Goal: Information Seeking & Learning: Learn about a topic

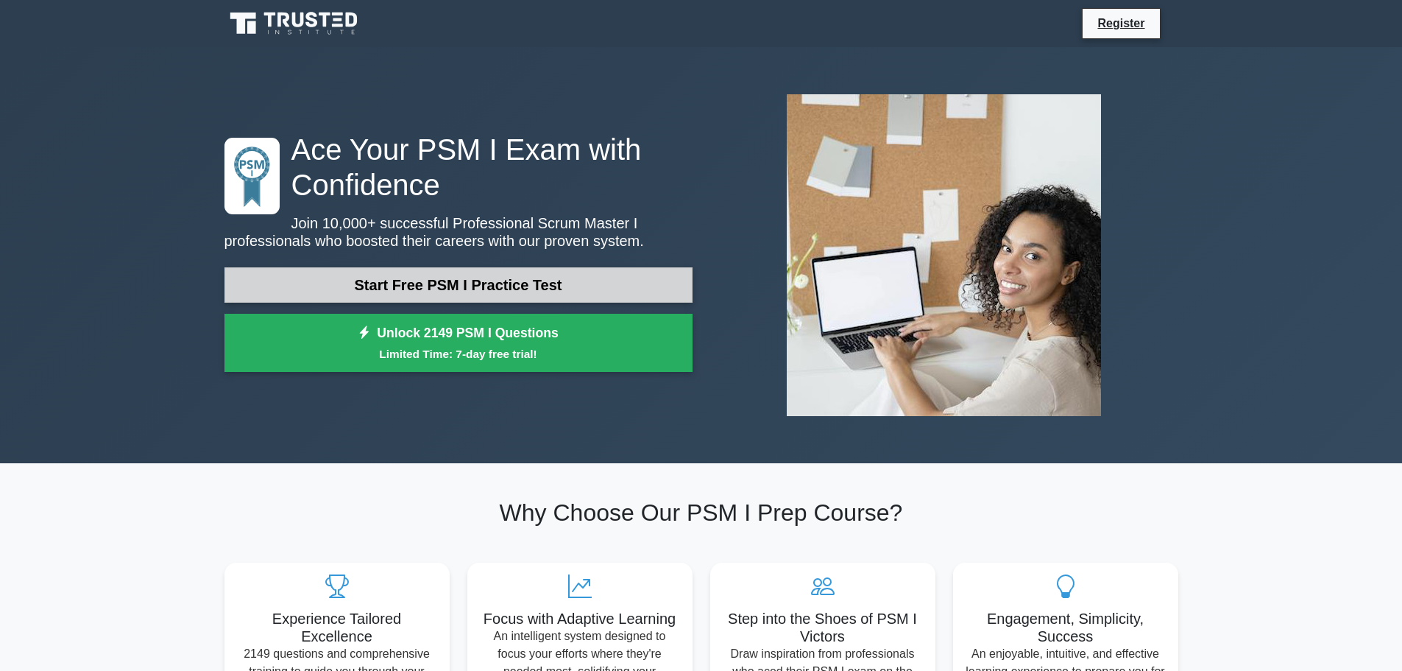
click at [264, 285] on link "Start Free PSM I Practice Test" at bounding box center [459, 284] width 468 height 35
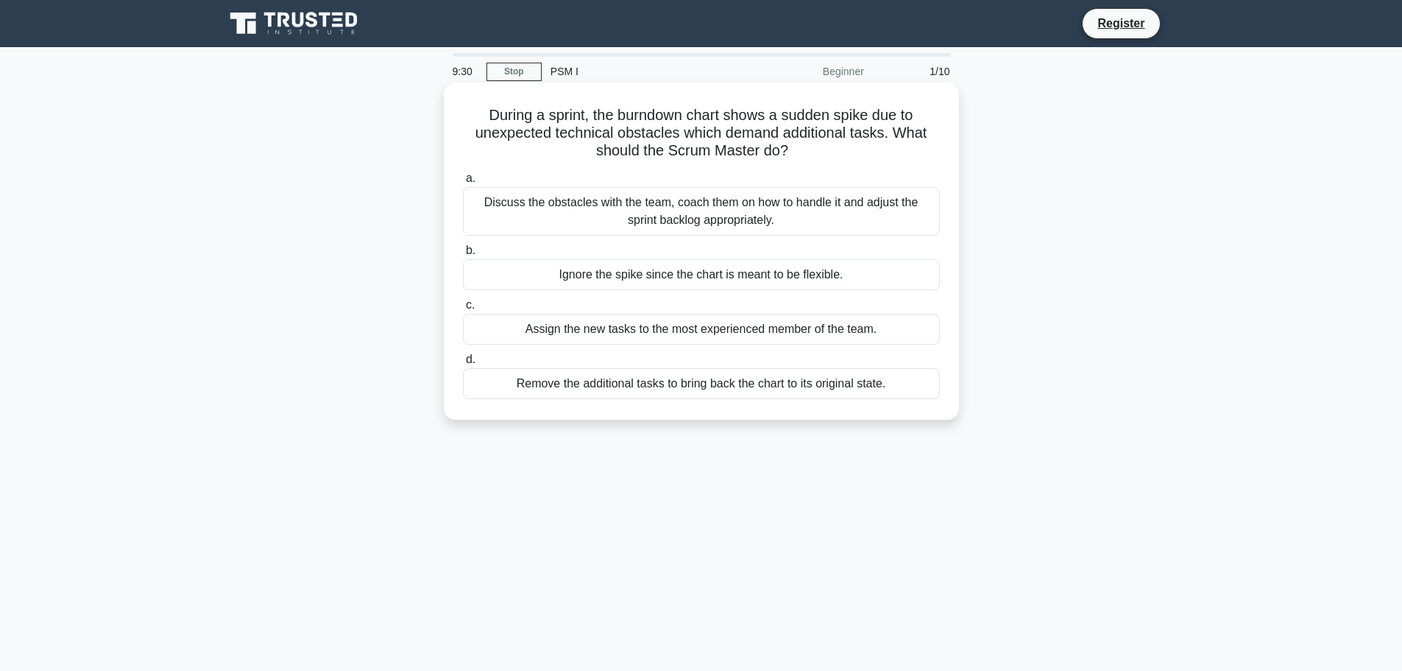
click at [644, 224] on div "Discuss the obstacles with the team, coach them on how to handle it and adjust …" at bounding box center [701, 211] width 477 height 49
click at [463, 183] on input "a. Discuss the obstacles with the team, coach them on how to handle it and adju…" at bounding box center [463, 179] width 0 height 10
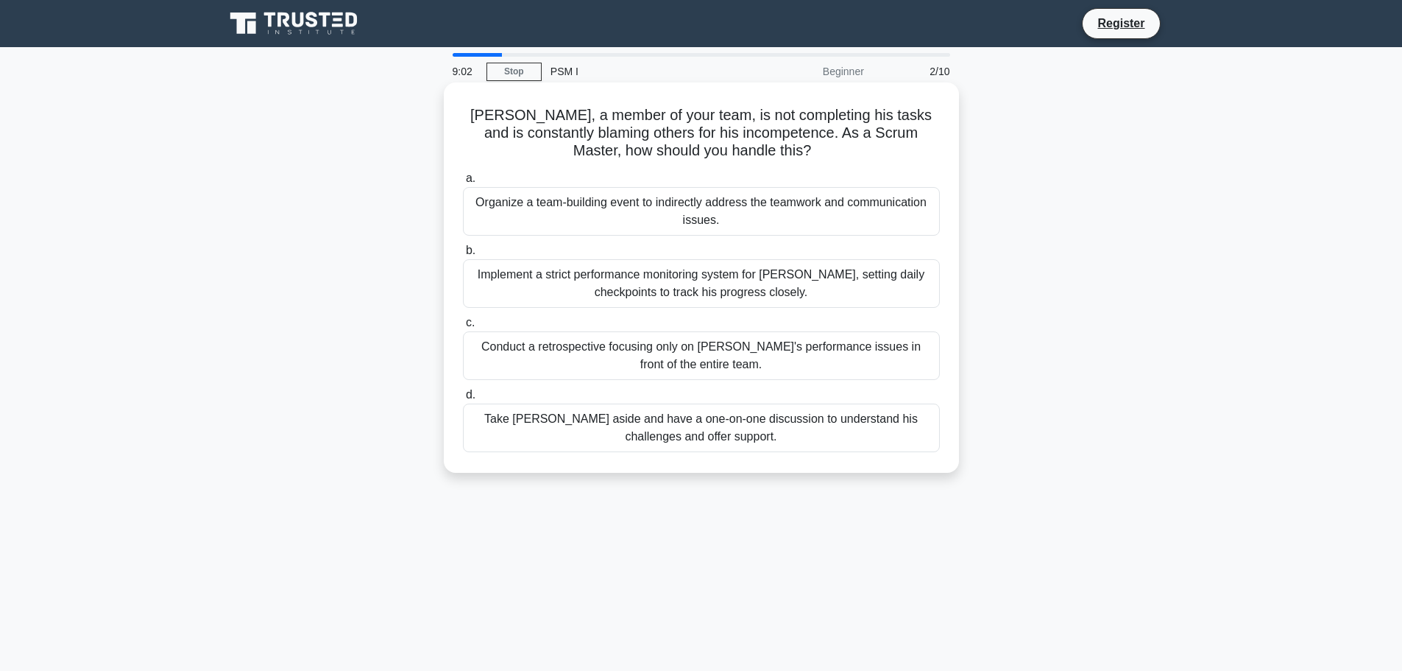
click at [754, 434] on div "Take Nick aside and have a one-on-one discussion to understand his challenges a…" at bounding box center [701, 427] width 477 height 49
click at [463, 400] on input "d. Take Nick aside and have a one-on-one discussion to understand his challenge…" at bounding box center [463, 395] width 0 height 10
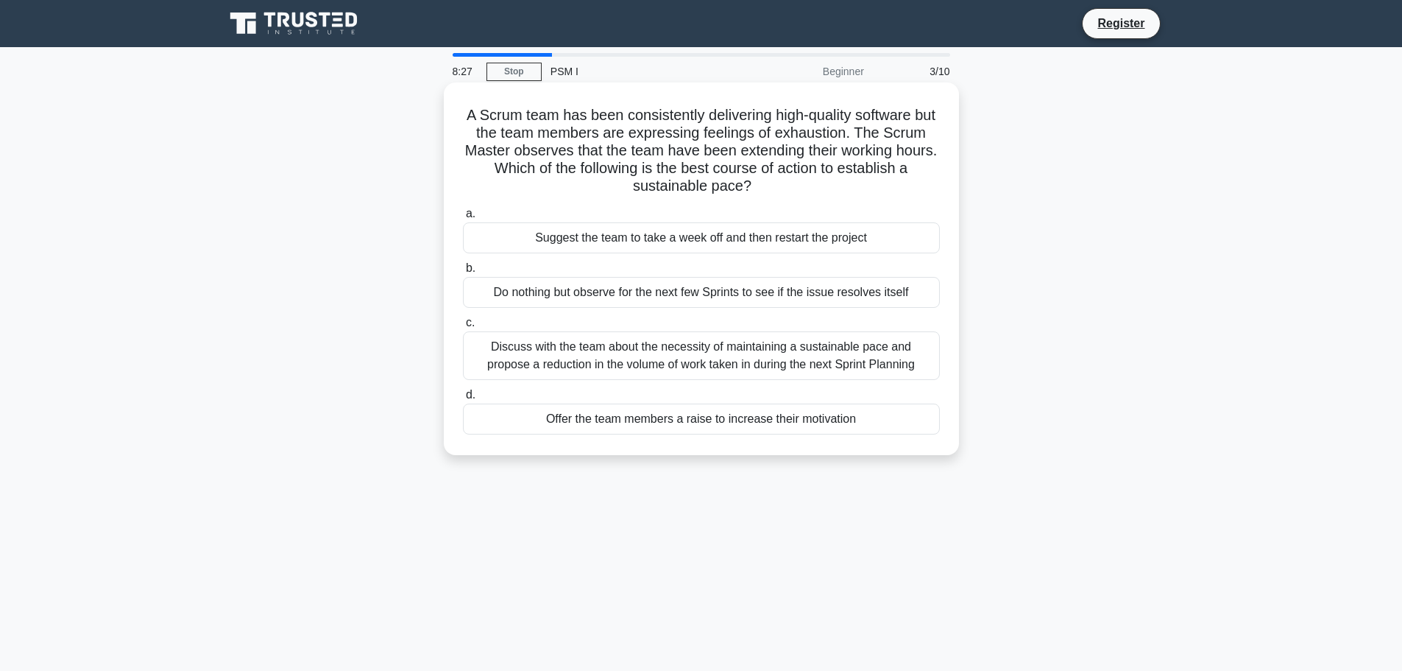
click at [691, 369] on div "Discuss with the team about the necessity of maintaining a sustainable pace and…" at bounding box center [701, 355] width 477 height 49
click at [463, 328] on input "c. Discuss with the team about the necessity of maintaining a sustainable pace …" at bounding box center [463, 323] width 0 height 10
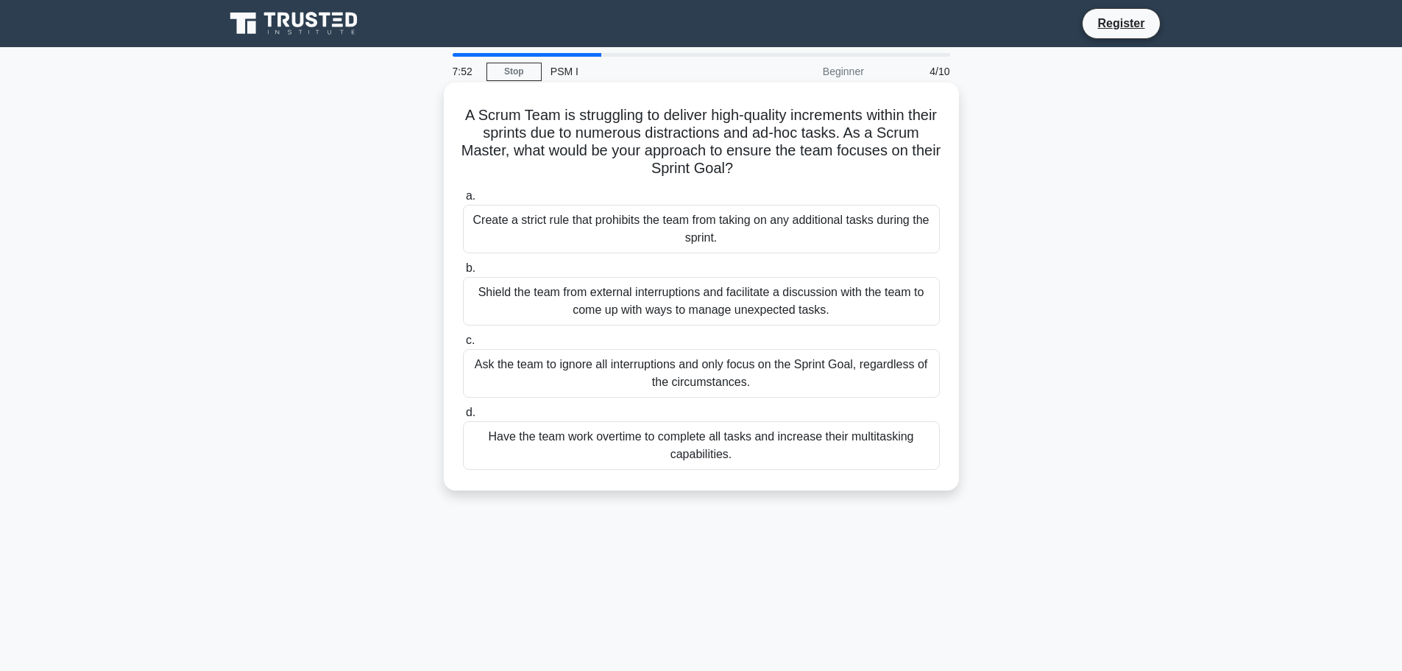
click at [689, 315] on div "Shield the team from external interruptions and facilitate a discussion with th…" at bounding box center [701, 301] width 477 height 49
click at [463, 273] on input "b. Shield the team from external interruptions and facilitate a discussion with…" at bounding box center [463, 269] width 0 height 10
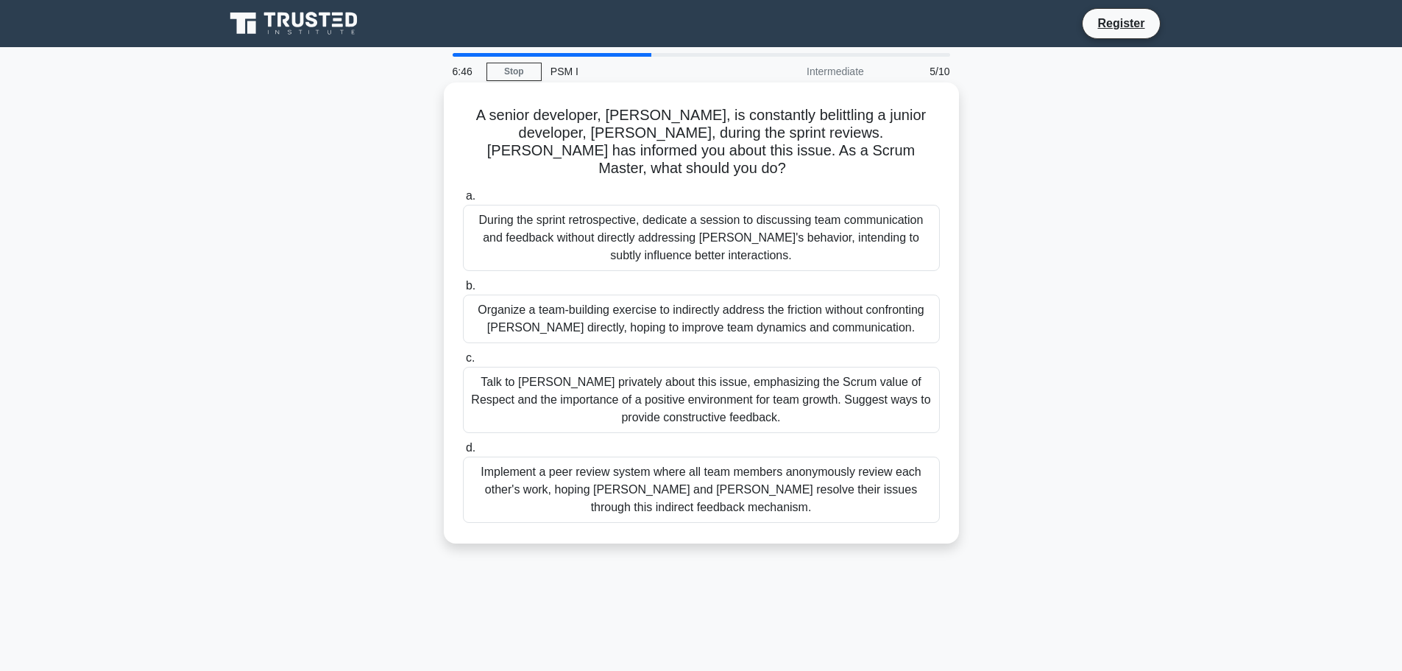
click at [559, 465] on div "Implement a peer review system where all team members anonymously review each o…" at bounding box center [701, 489] width 477 height 66
click at [463, 453] on input "d. Implement a peer review system where all team members anonymously review eac…" at bounding box center [463, 448] width 0 height 10
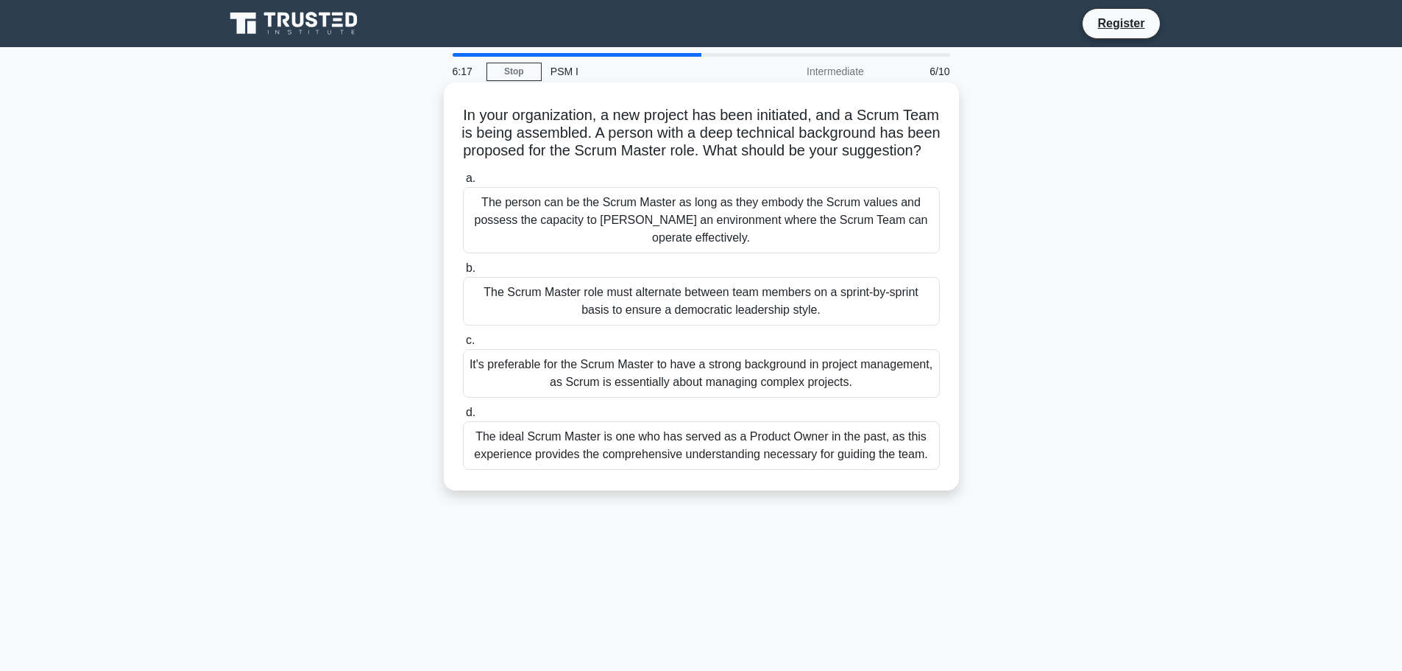
click at [668, 398] on div "It's preferable for the Scrum Master to have a strong background in project man…" at bounding box center [701, 373] width 477 height 49
click at [463, 345] on input "c. It's preferable for the Scrum Master to have a strong background in project …" at bounding box center [463, 341] width 0 height 10
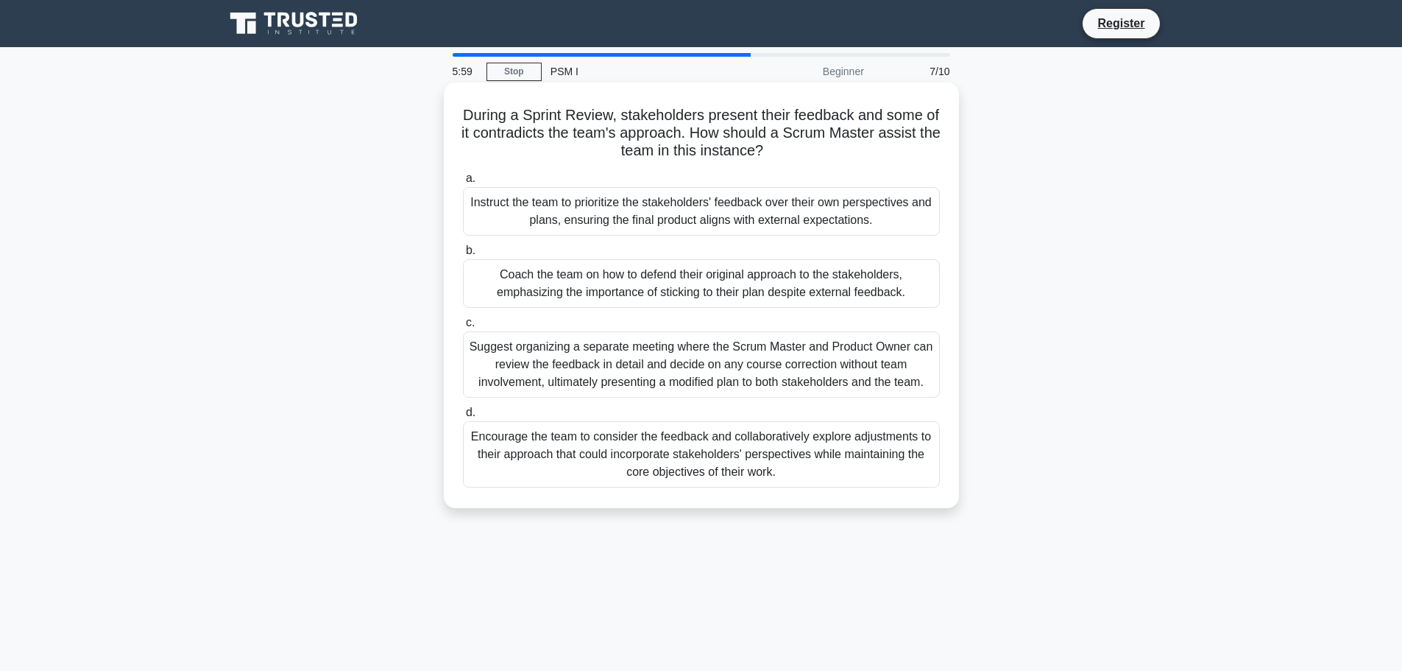
click at [627, 286] on div "Coach the team on how to defend their original approach to the stakeholders, em…" at bounding box center [701, 283] width 477 height 49
click at [463, 255] on input "b. Coach the team on how to defend their original approach to the stakeholders,…" at bounding box center [463, 251] width 0 height 10
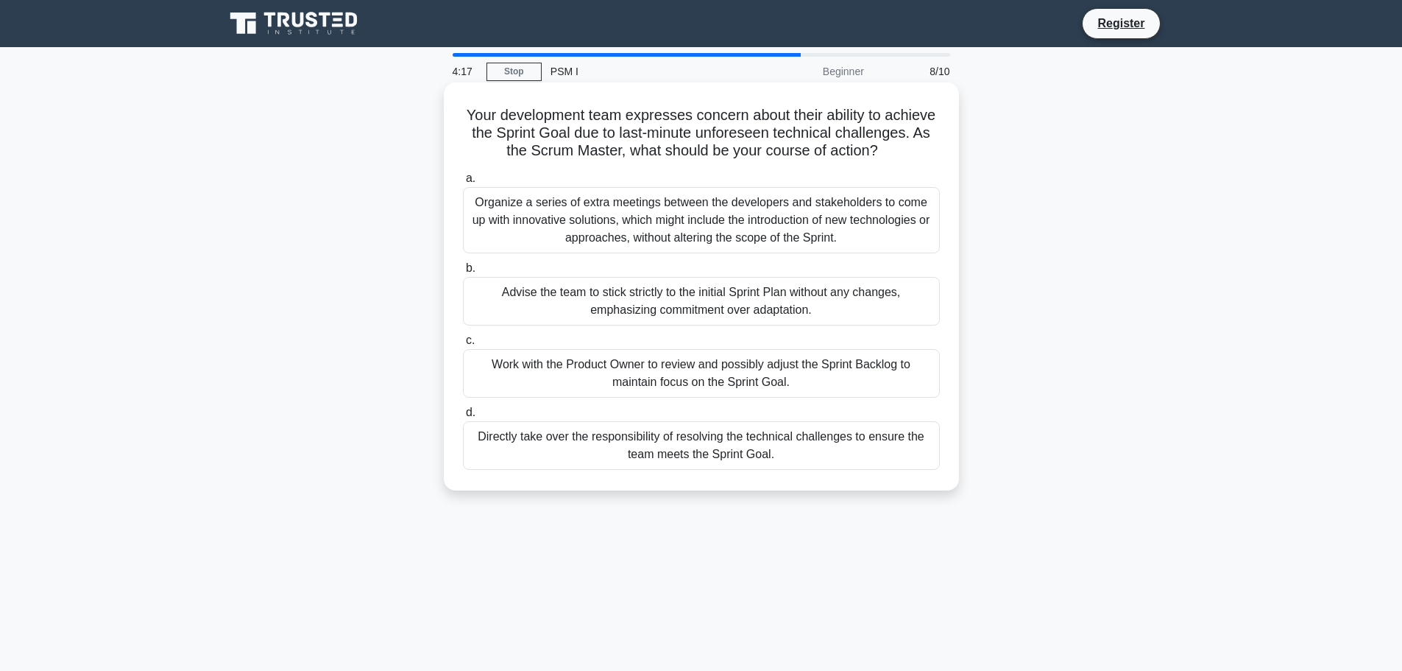
click at [668, 325] on div "Advise the team to stick strictly to the initial Sprint Plan without any change…" at bounding box center [701, 301] width 477 height 49
click at [463, 273] on input "b. Advise the team to stick strictly to the initial Sprint Plan without any cha…" at bounding box center [463, 269] width 0 height 10
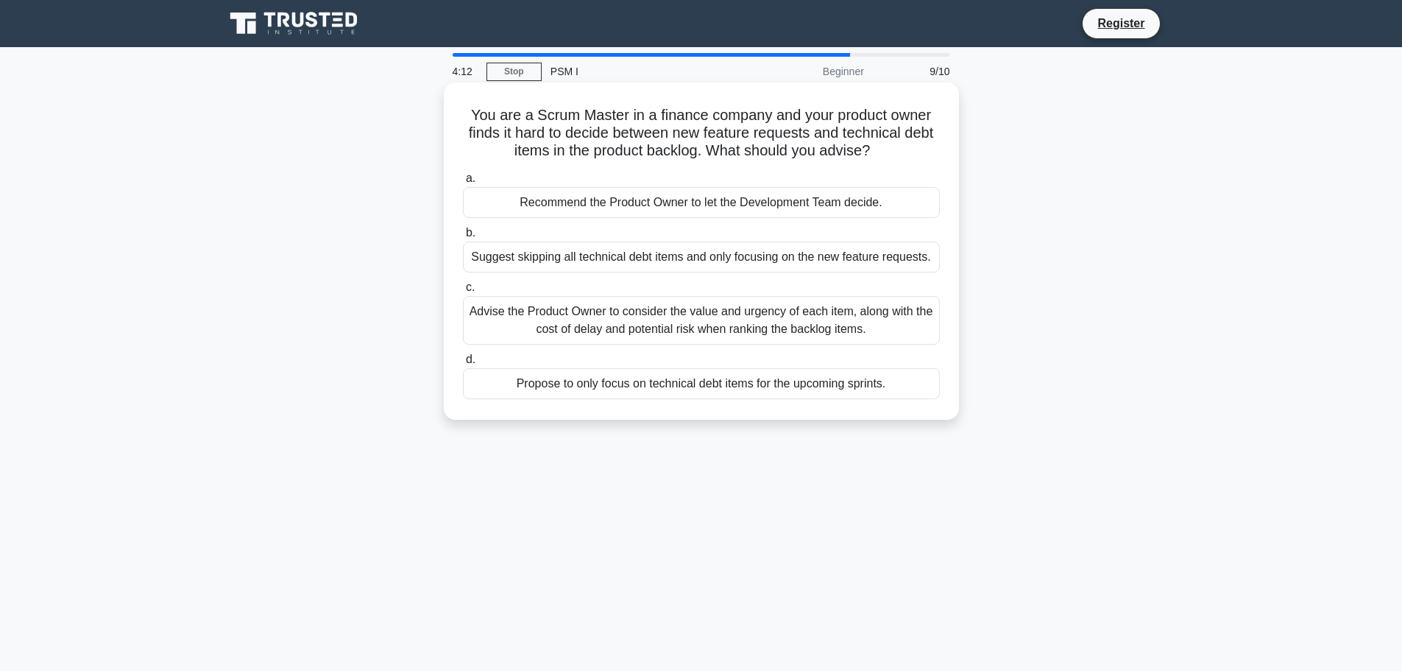
click at [668, 211] on div "Recommend the Product Owner to let the Development Team decide." at bounding box center [701, 202] width 477 height 31
click at [463, 183] on input "a. Recommend the Product Owner to let the Development Team decide." at bounding box center [463, 179] width 0 height 10
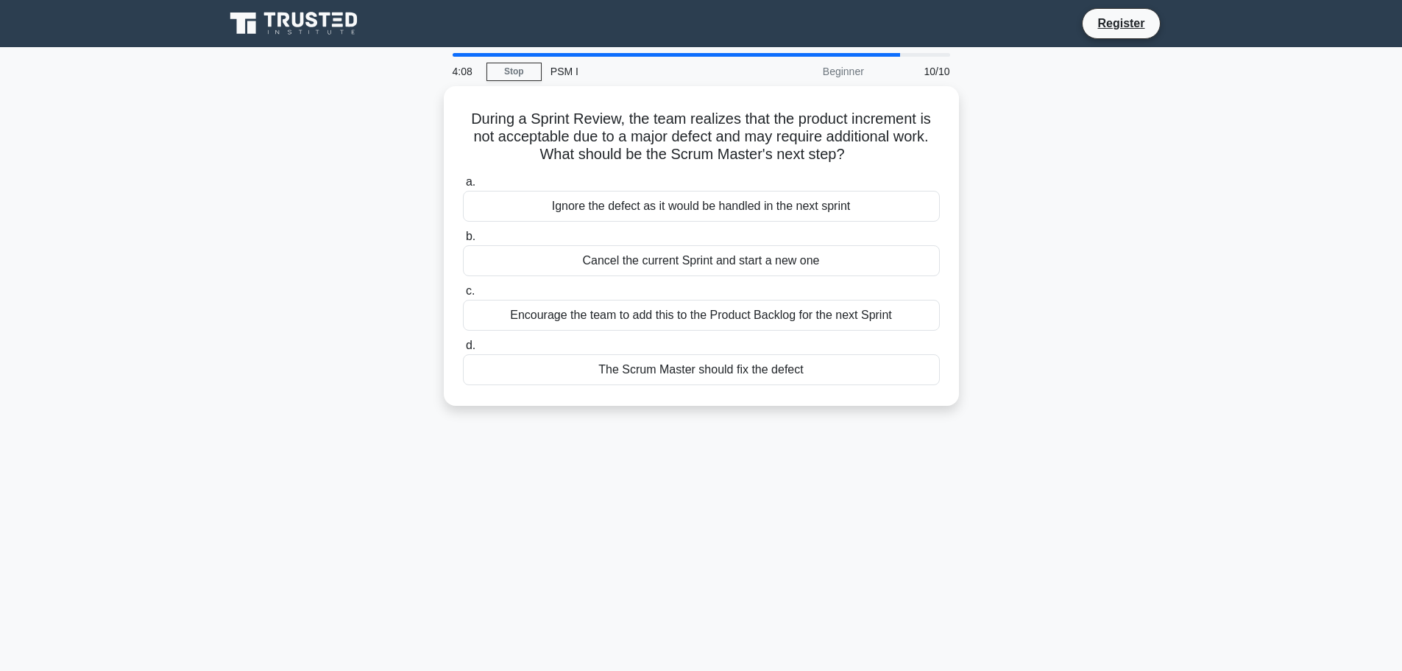
drag, startPoint x: 689, startPoint y: 209, endPoint x: 1023, endPoint y: 260, distance: 338.1
click at [1023, 260] on div "During a Sprint Review, the team realizes that the product increment is not acc…" at bounding box center [702, 254] width 972 height 337
click at [1040, 259] on div "During a Sprint Review, the team realizes that the product increment is not acc…" at bounding box center [702, 254] width 972 height 337
click at [727, 370] on div "The Scrum Master should fix the defect" at bounding box center [701, 365] width 477 height 31
click at [463, 347] on input "d. The Scrum Master should fix the defect" at bounding box center [463, 342] width 0 height 10
